Goal: Task Accomplishment & Management: Use online tool/utility

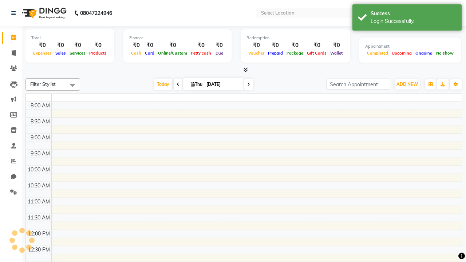
select select "en"
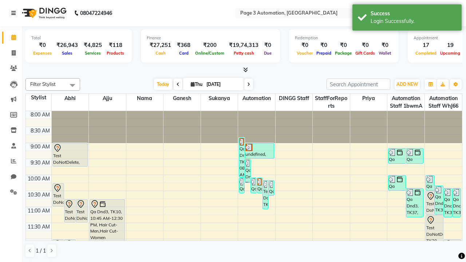
click at [15, 13] on icon at bounding box center [13, 13] width 4 height 5
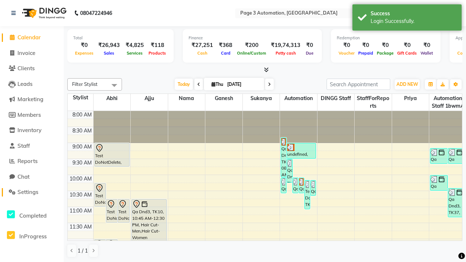
click at [32, 192] on span "Settings" at bounding box center [27, 191] width 21 height 7
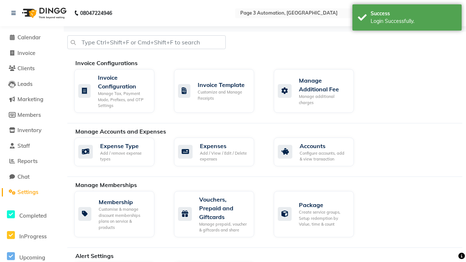
select select "2: 15"
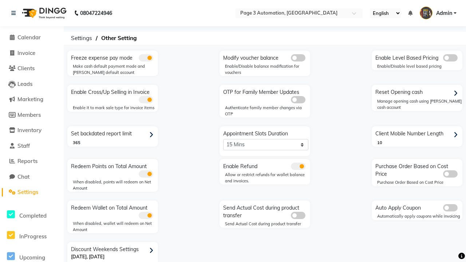
scroll to position [15, 0]
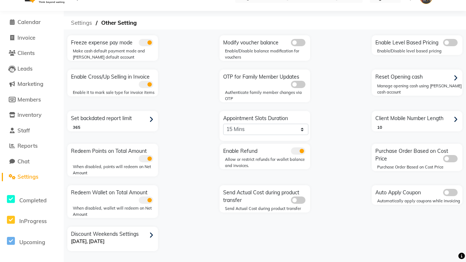
click at [81, 23] on span "Settings" at bounding box center [81, 22] width 28 height 13
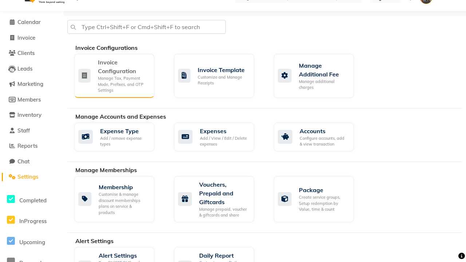
click at [114, 75] on div "Manage Tax, Payment Mode, Prefixes, and OTP Settings" at bounding box center [123, 84] width 51 height 18
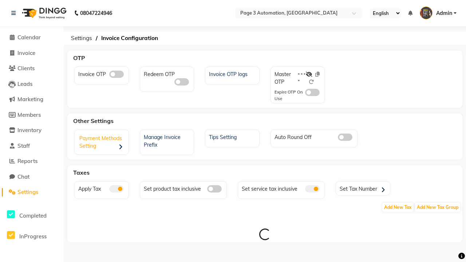
click at [102, 143] on div "Payment Methods Setting" at bounding box center [102, 143] width 52 height 23
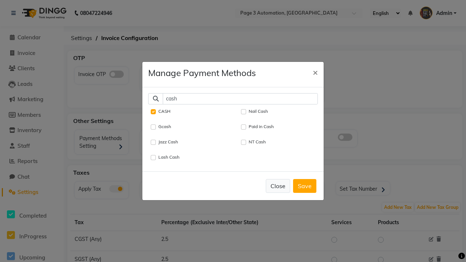
type input "cash"
click at [278, 186] on button "Close" at bounding box center [278, 186] width 24 height 14
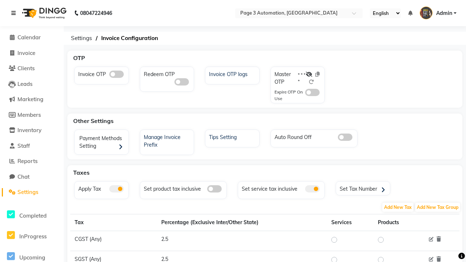
click at [15, 13] on icon at bounding box center [13, 13] width 4 height 5
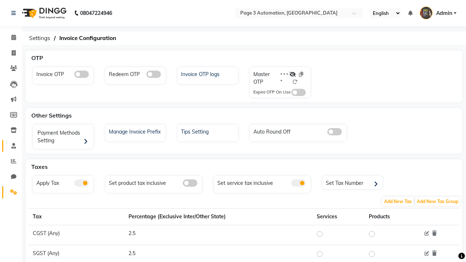
click at [11, 146] on span at bounding box center [13, 146] width 13 height 8
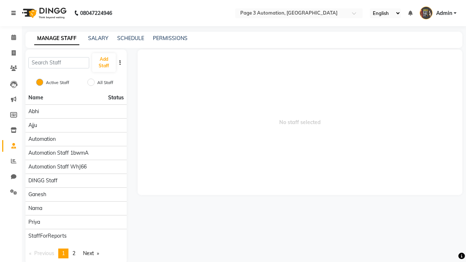
click at [15, 13] on icon at bounding box center [13, 13] width 4 height 5
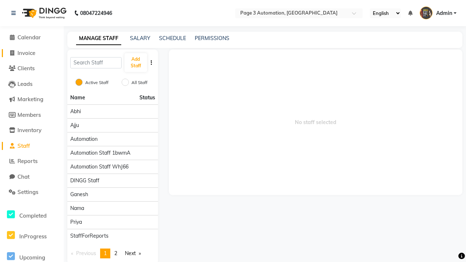
click at [32, 53] on span "Invoice" at bounding box center [26, 52] width 18 height 7
select select "service"
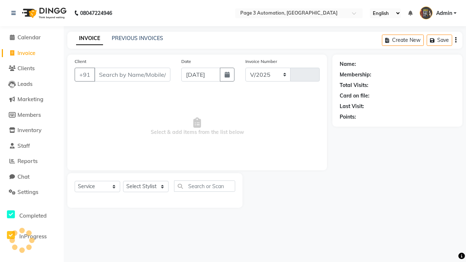
select select "2774"
type input "10104"
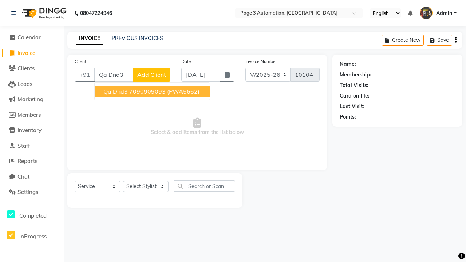
click at [153, 91] on ngb-highlight "7090909093" at bounding box center [147, 91] width 36 height 7
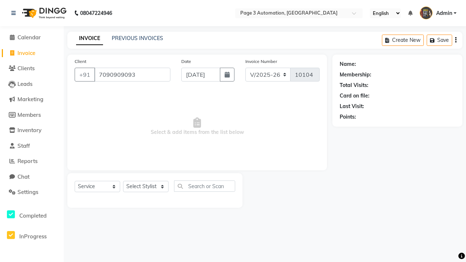
type input "7090909093"
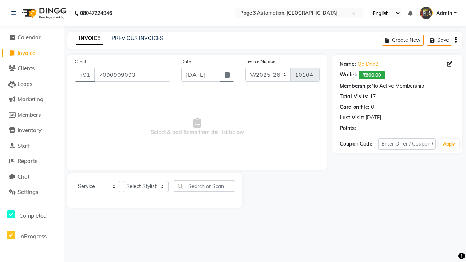
select select "71572"
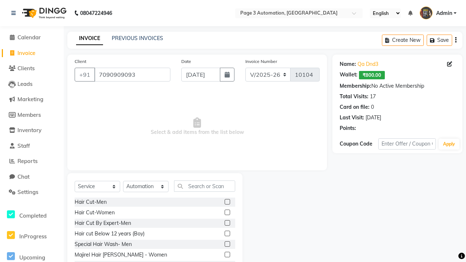
click at [227, 234] on label at bounding box center [226, 233] width 5 height 5
click at [227, 234] on input "checkbox" at bounding box center [226, 233] width 5 height 5
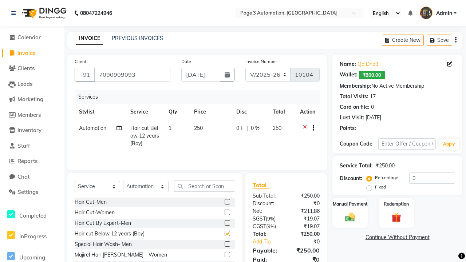
checkbox input "false"
click at [350, 204] on label "Manual Payment" at bounding box center [350, 203] width 36 height 7
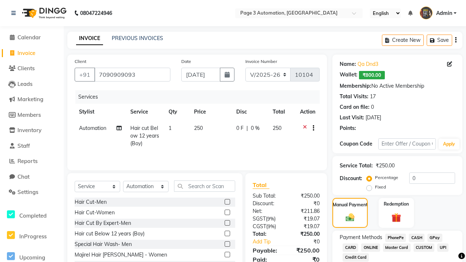
click at [416, 238] on span "CASH" at bounding box center [417, 238] width 16 height 8
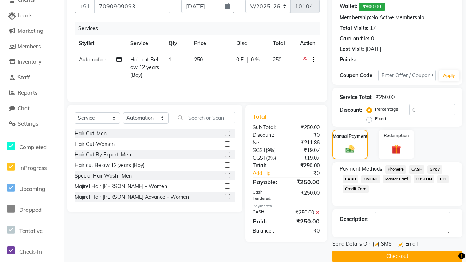
click at [375, 244] on label at bounding box center [375, 244] width 5 height 5
click at [375, 244] on input "checkbox" at bounding box center [375, 244] width 5 height 5
checkbox input "false"
click at [400, 244] on label at bounding box center [399, 244] width 5 height 5
click at [400, 244] on input "checkbox" at bounding box center [399, 244] width 5 height 5
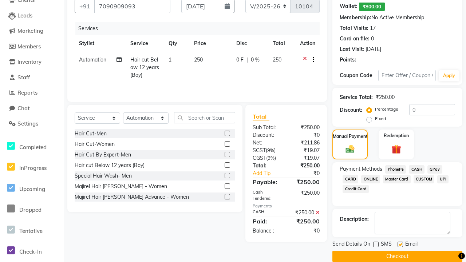
checkbox input "false"
click at [397, 256] on button "Checkout" at bounding box center [397, 256] width 130 height 11
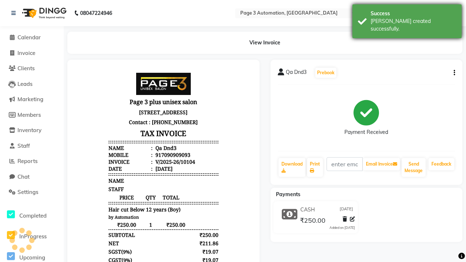
click at [407, 19] on div "[PERSON_NAME] created successfully." at bounding box center [412, 24] width 85 height 15
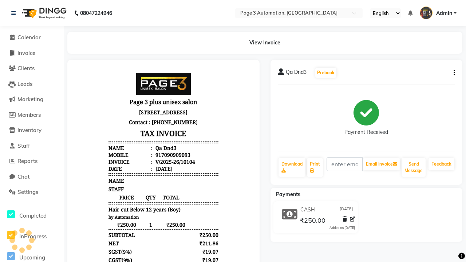
click at [453, 73] on button "button" at bounding box center [452, 73] width 4 height 8
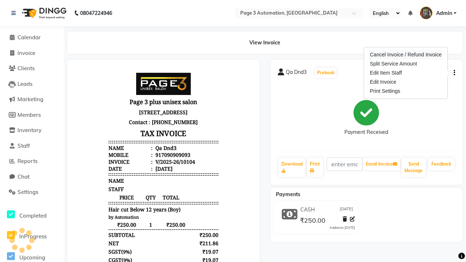
click at [405, 55] on div "Cancel Invoice / Refund Invoice" at bounding box center [405, 54] width 75 height 9
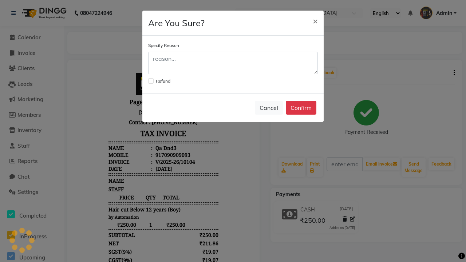
click at [151, 81] on label at bounding box center [150, 80] width 5 height 5
click at [151, 81] on input "checkbox" at bounding box center [150, 80] width 5 height 5
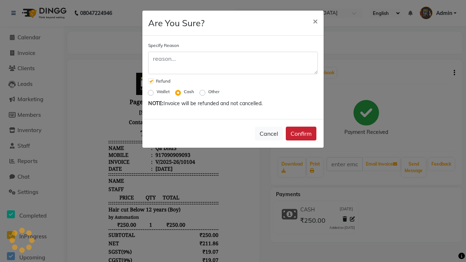
click at [301, 134] on button "Confirm" at bounding box center [301, 134] width 31 height 14
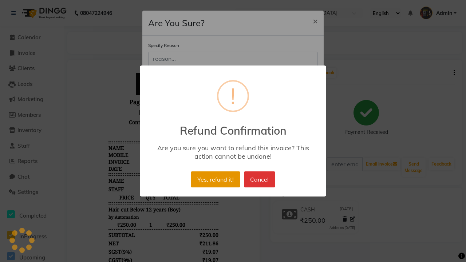
click at [215, 179] on button "Yes, refund it!" at bounding box center [215, 179] width 49 height 16
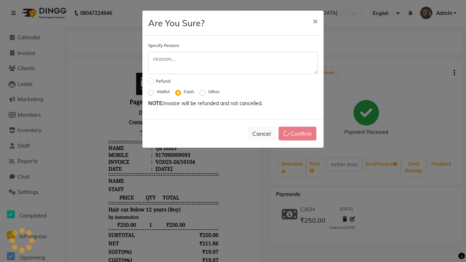
checkbox input "false"
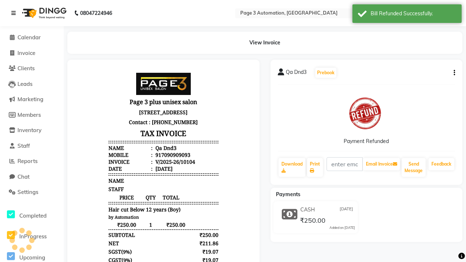
click at [13, 13] on icon at bounding box center [13, 13] width 4 height 5
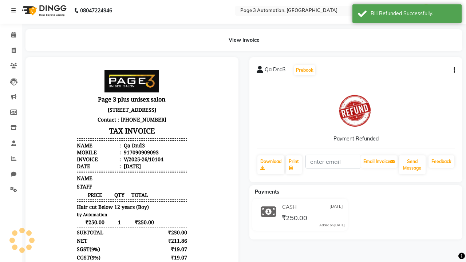
scroll to position [3, 0]
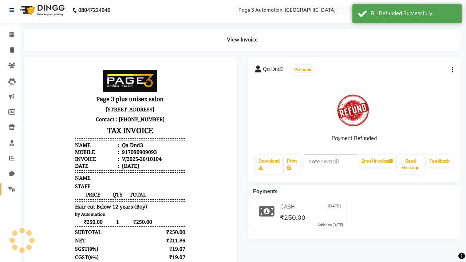
click at [9, 189] on icon at bounding box center [11, 188] width 7 height 5
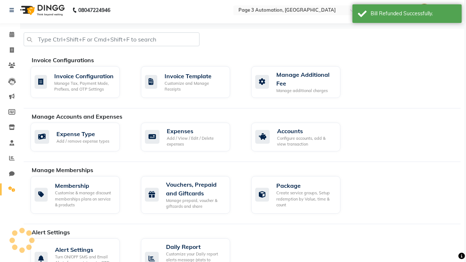
select select "2: 15"
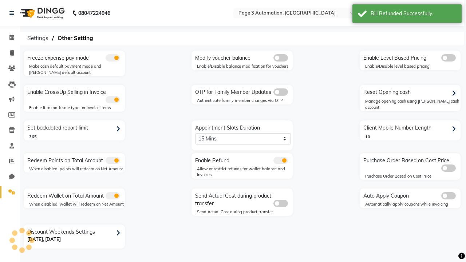
click at [410, 92] on div "Reset Opening cash" at bounding box center [410, 93] width 99 height 12
select select "1486"
